Goal: Navigation & Orientation: Find specific page/section

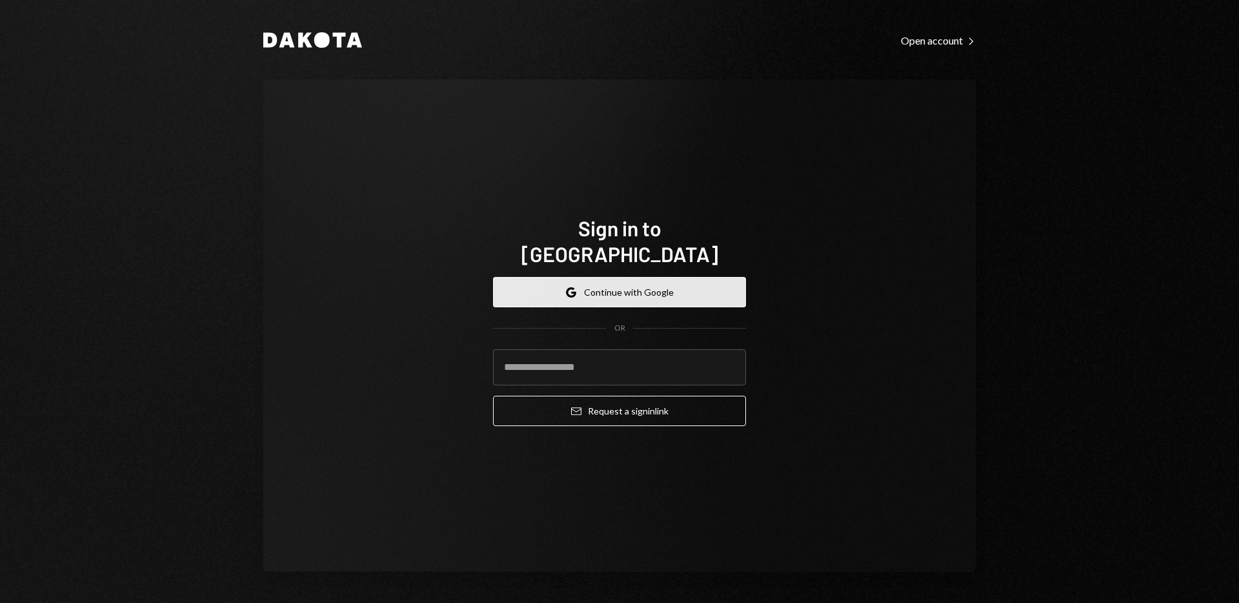
click at [606, 278] on button "Google Continue with Google" at bounding box center [619, 292] width 253 height 30
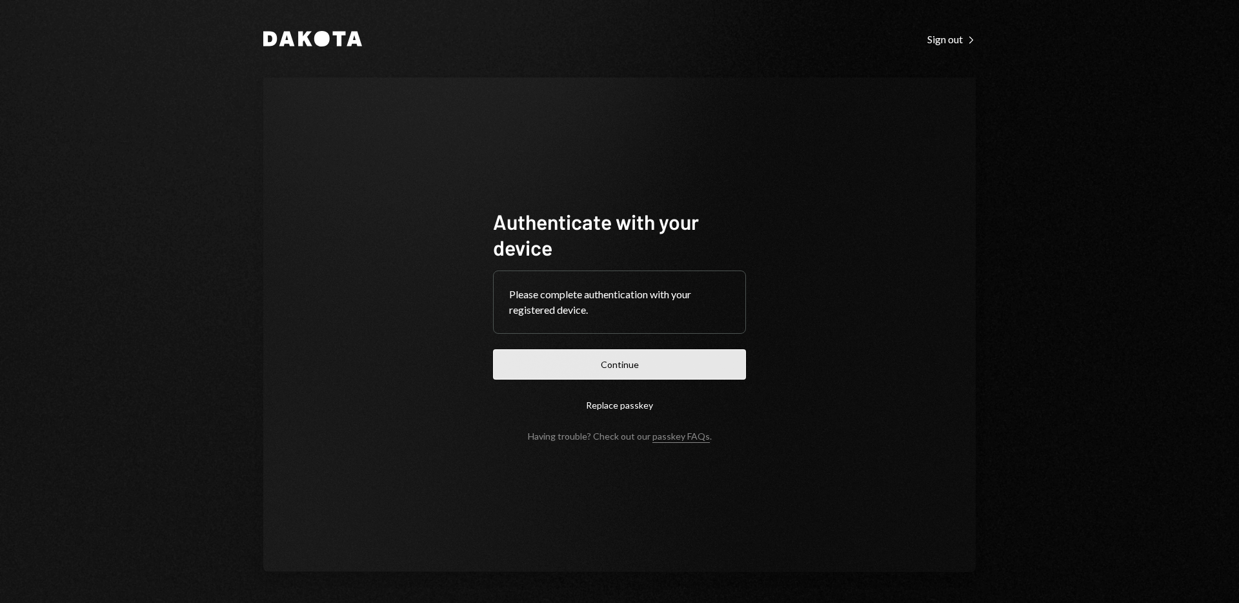
click at [705, 367] on button "Continue" at bounding box center [619, 364] width 253 height 30
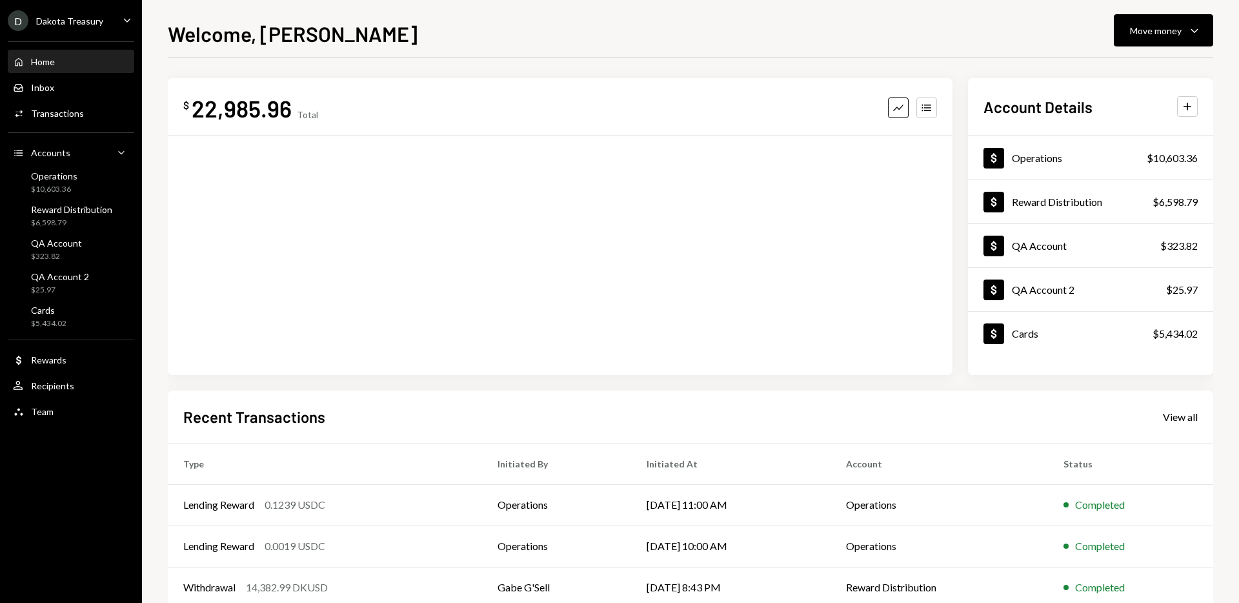
click at [771, 50] on div "Welcome, [PERSON_NAME] Move money Caret Down $ 22,985.96 Total Graph Accounts A…" at bounding box center [691, 310] width 1046 height 585
click at [110, 21] on div "D Dakota Treasury Caret Down" at bounding box center [71, 20] width 142 height 21
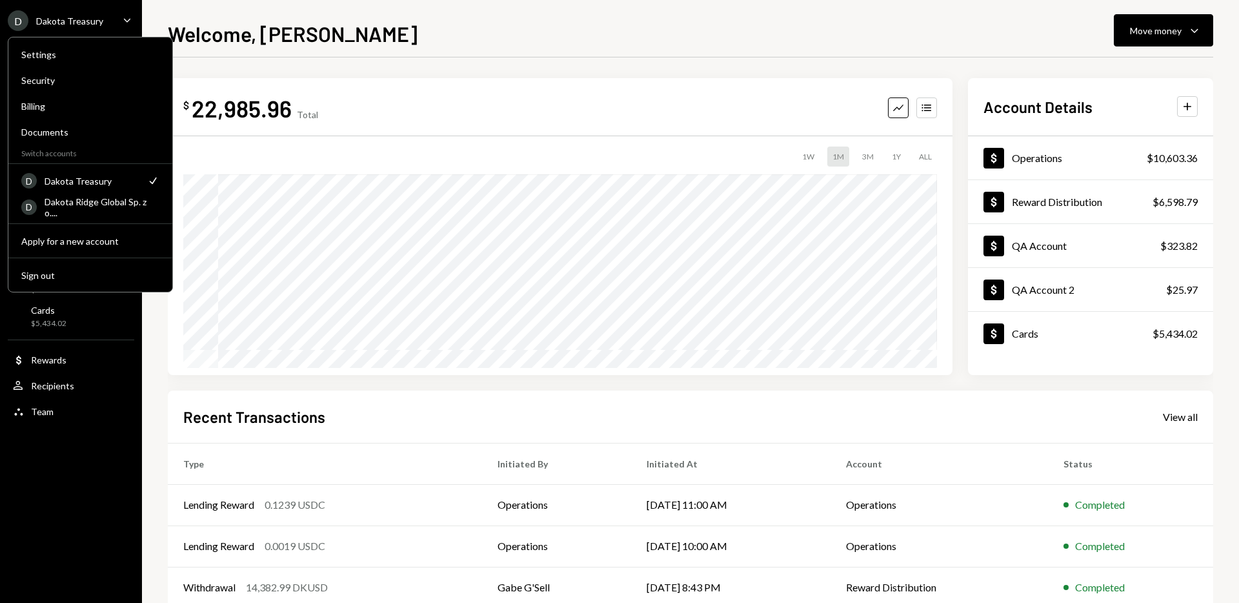
click at [522, 54] on div "Welcome, [PERSON_NAME] Move money Caret Down $ 22,985.96 Total Graph Accounts 1…" at bounding box center [691, 310] width 1046 height 585
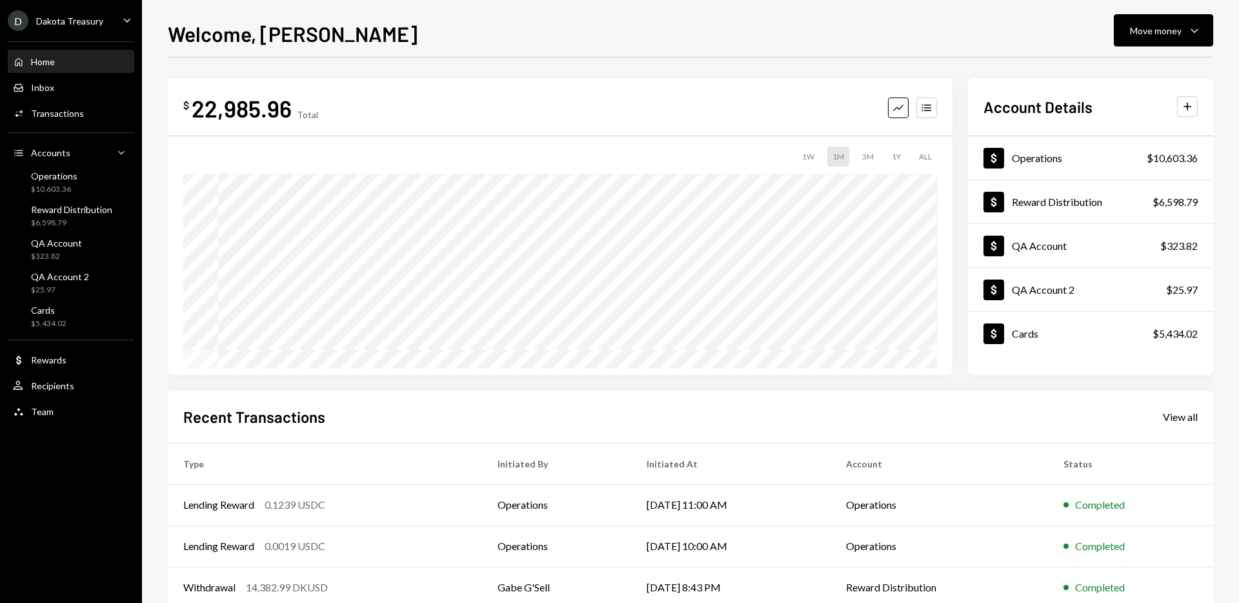
click at [723, 50] on div "Welcome, [PERSON_NAME] Move money Caret Down $ 22,985.96 Total Graph Accounts 1…" at bounding box center [691, 310] width 1046 height 585
